Goal: Task Accomplishment & Management: Use online tool/utility

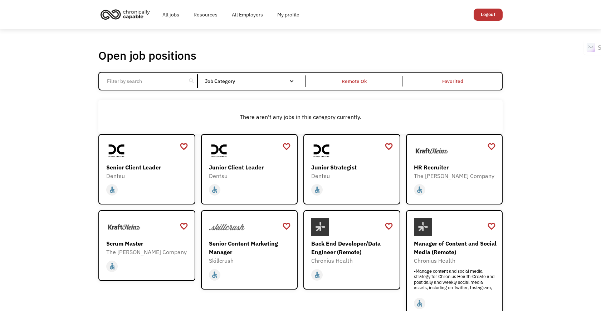
click at [276, 48] on div "Open job positions You have X liked items Search" at bounding box center [300, 55] width 404 height 14
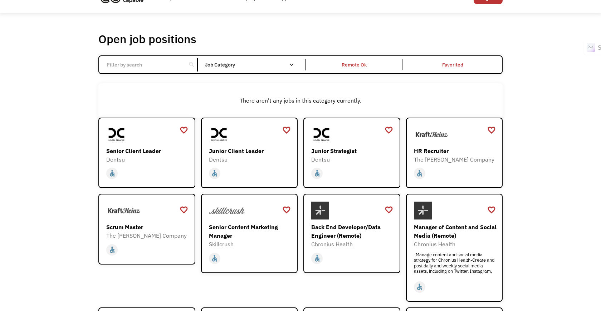
scroll to position [16, 0]
click at [354, 68] on div "Remote Ok" at bounding box center [354, 64] width 25 height 9
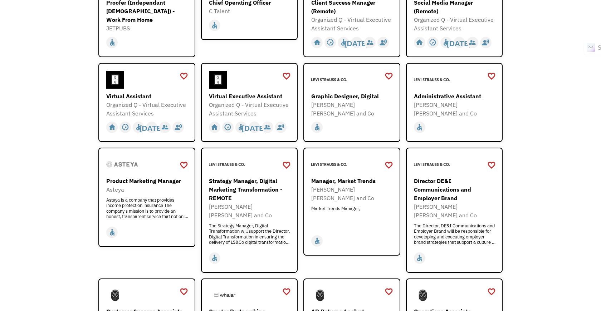
scroll to position [281, 0]
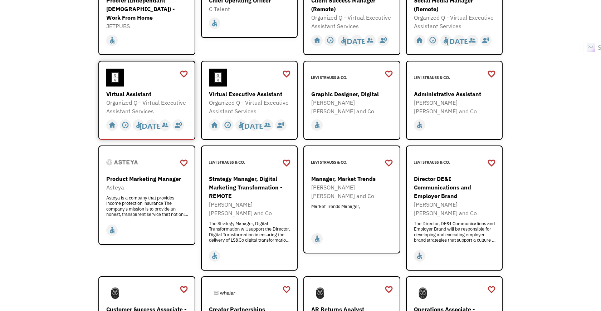
click at [160, 80] on div at bounding box center [147, 78] width 83 height 18
